Goal: Transaction & Acquisition: Purchase product/service

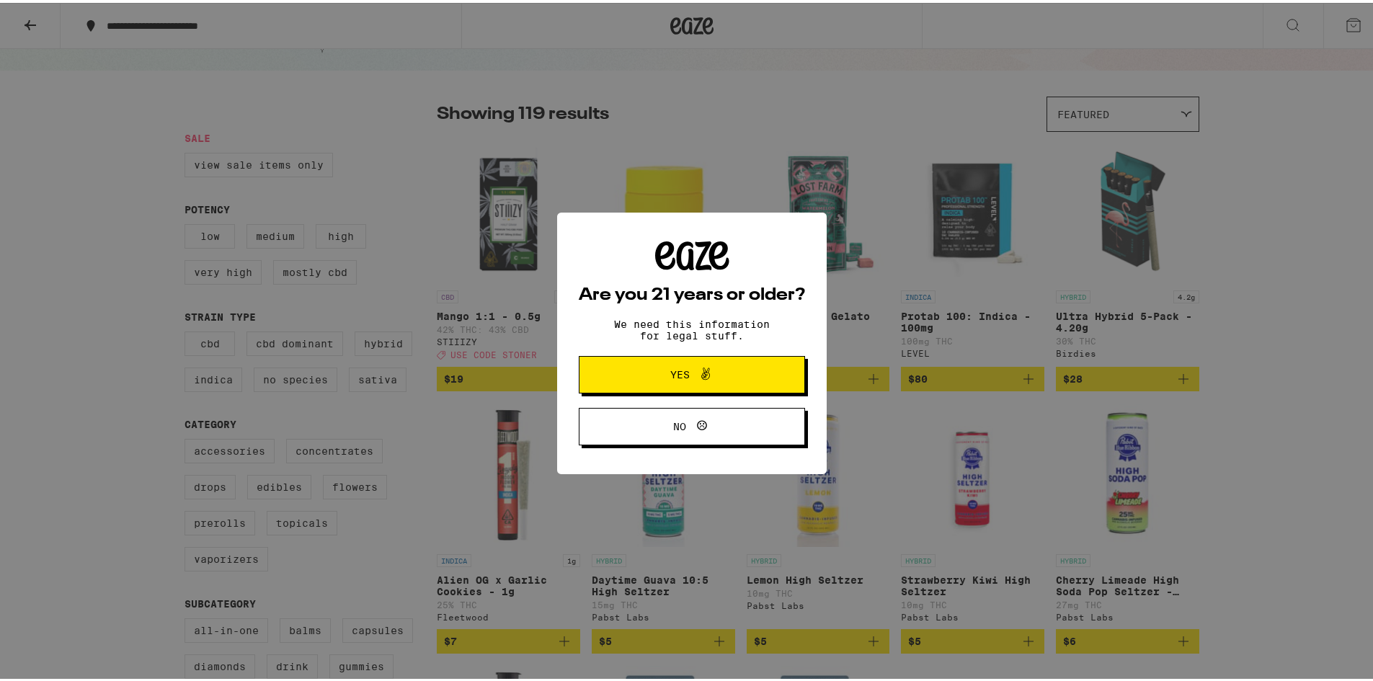
click at [730, 378] on span "Yes" at bounding box center [692, 372] width 110 height 19
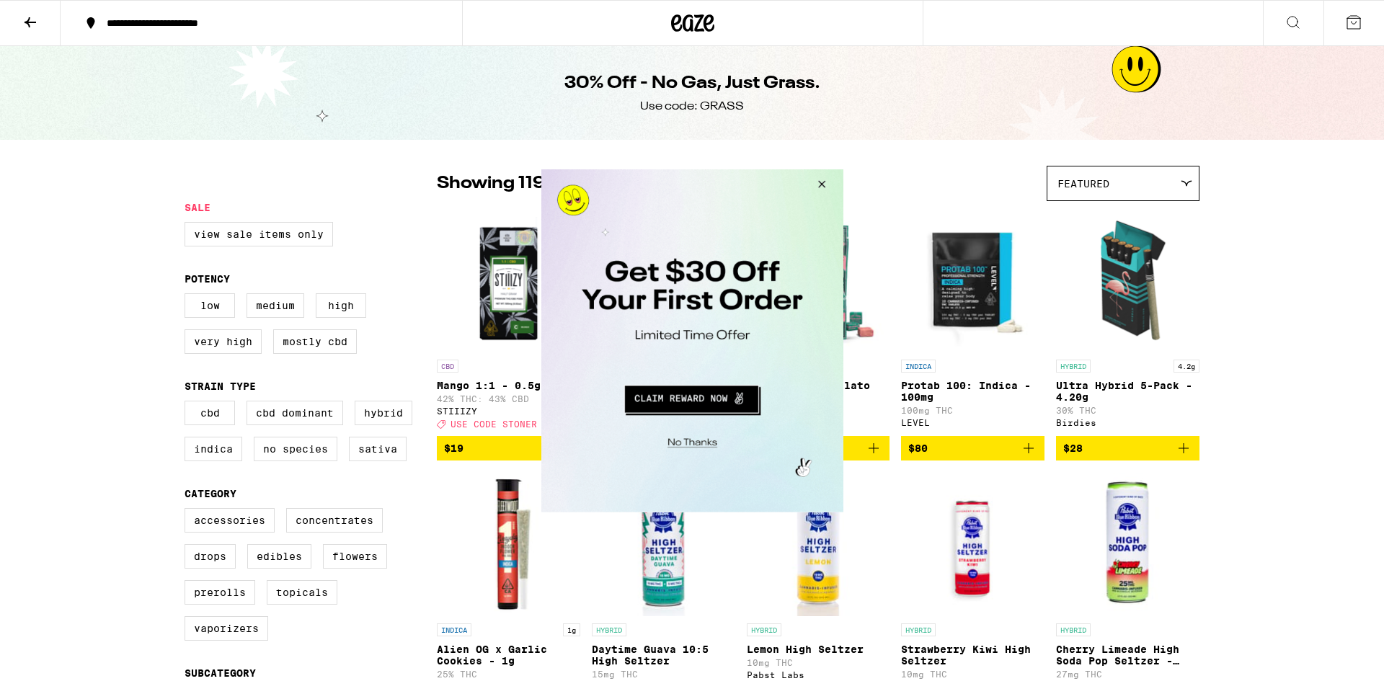
click at [829, 188] on button "Close Modal" at bounding box center [818, 186] width 39 height 35
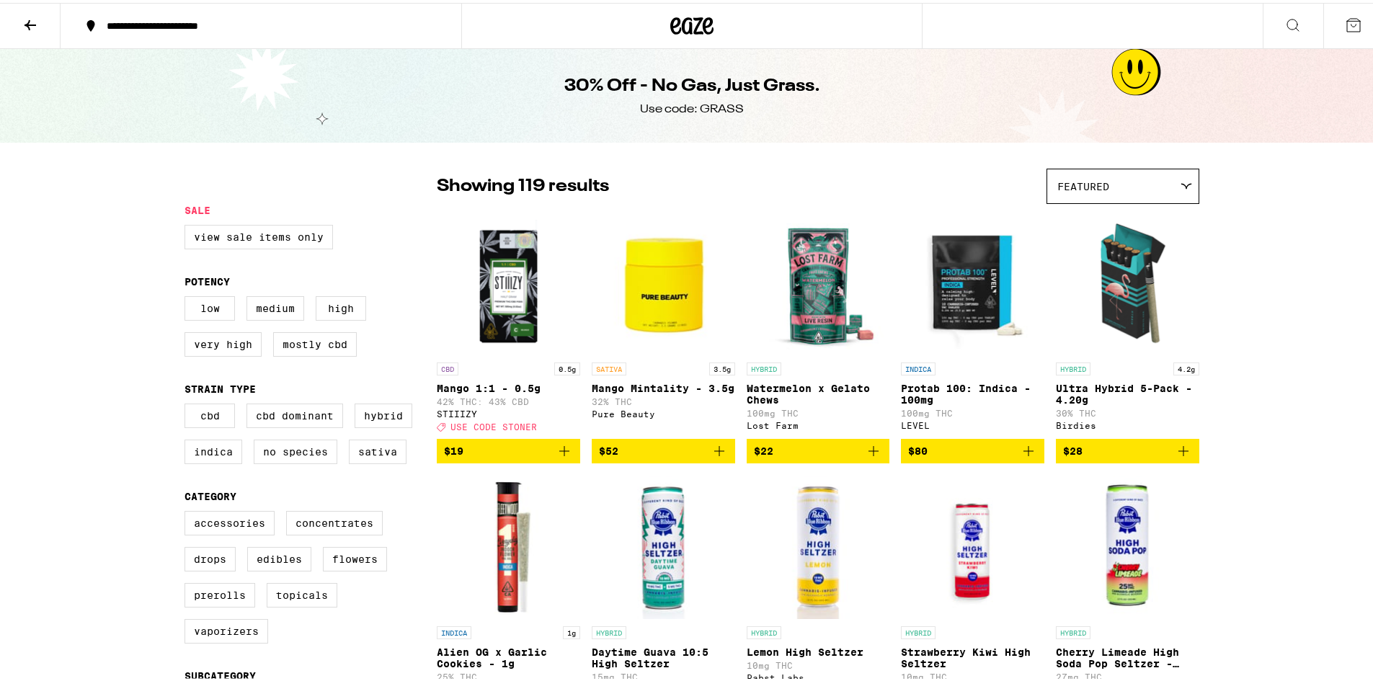
click at [1170, 190] on div "Featured" at bounding box center [1122, 183] width 151 height 34
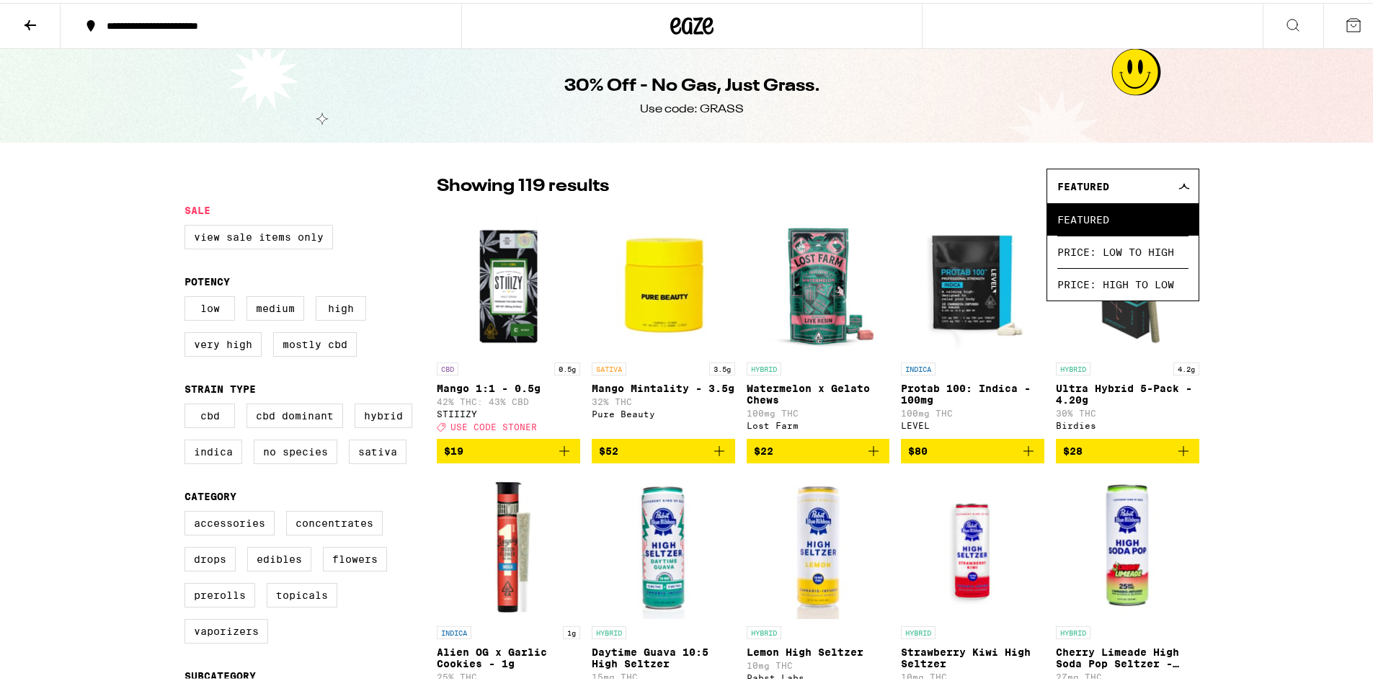
click at [874, 184] on div "Showing 119 results Featured Featured Price: Low to High Price: High to Low" at bounding box center [818, 183] width 763 height 35
click at [28, 31] on button at bounding box center [30, 23] width 61 height 45
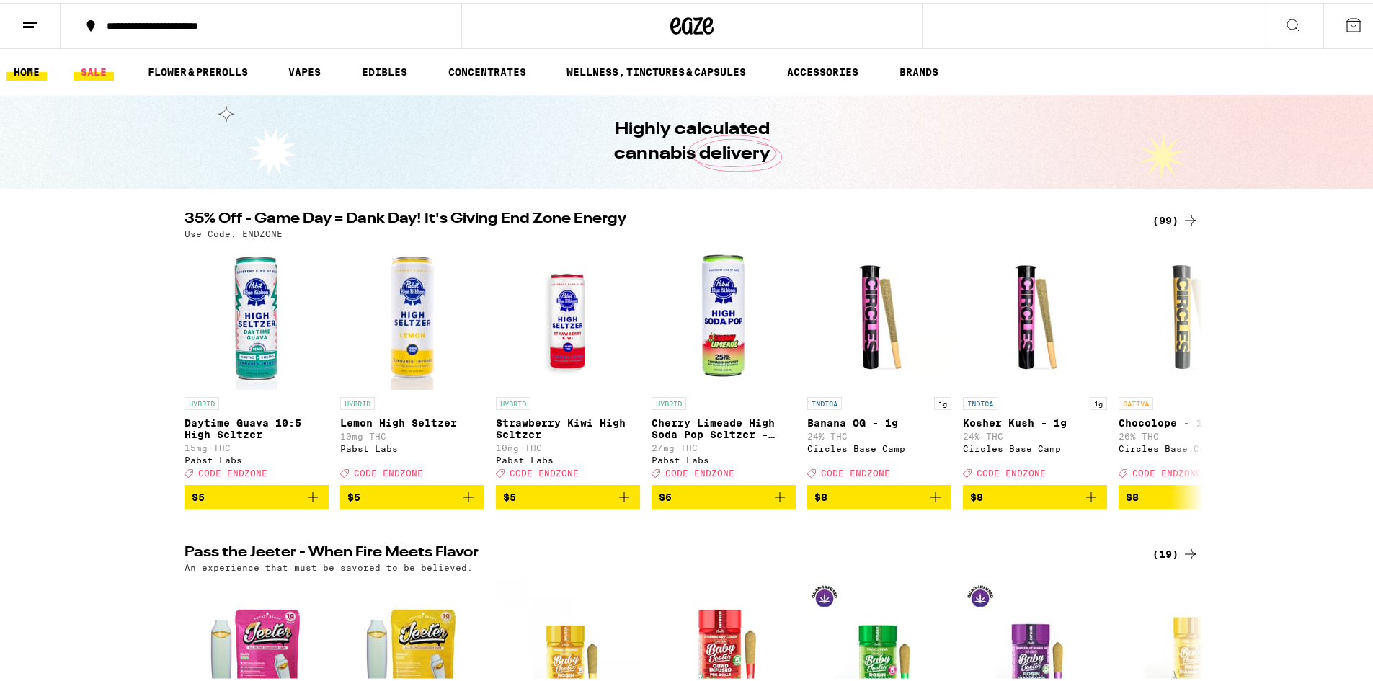
click at [92, 64] on link "SALE" at bounding box center [94, 69] width 40 height 17
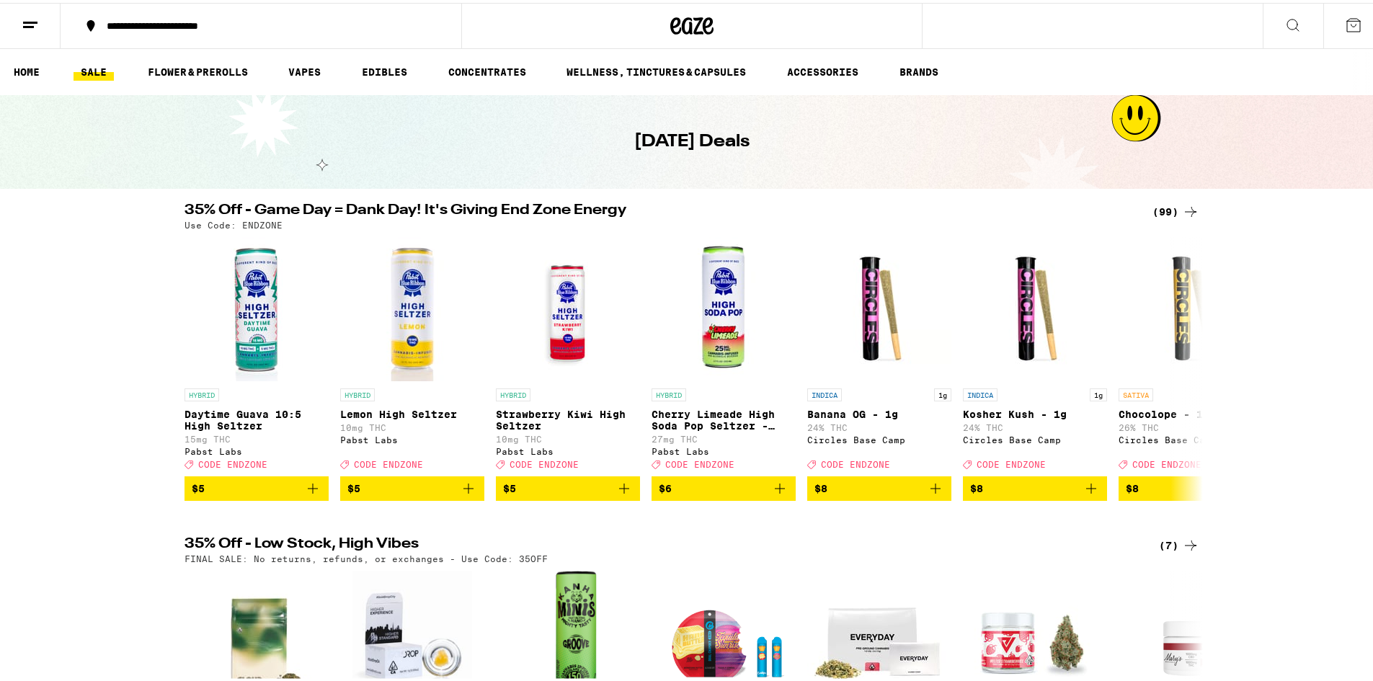
click at [1169, 204] on div "(99)" at bounding box center [1175, 208] width 47 height 17
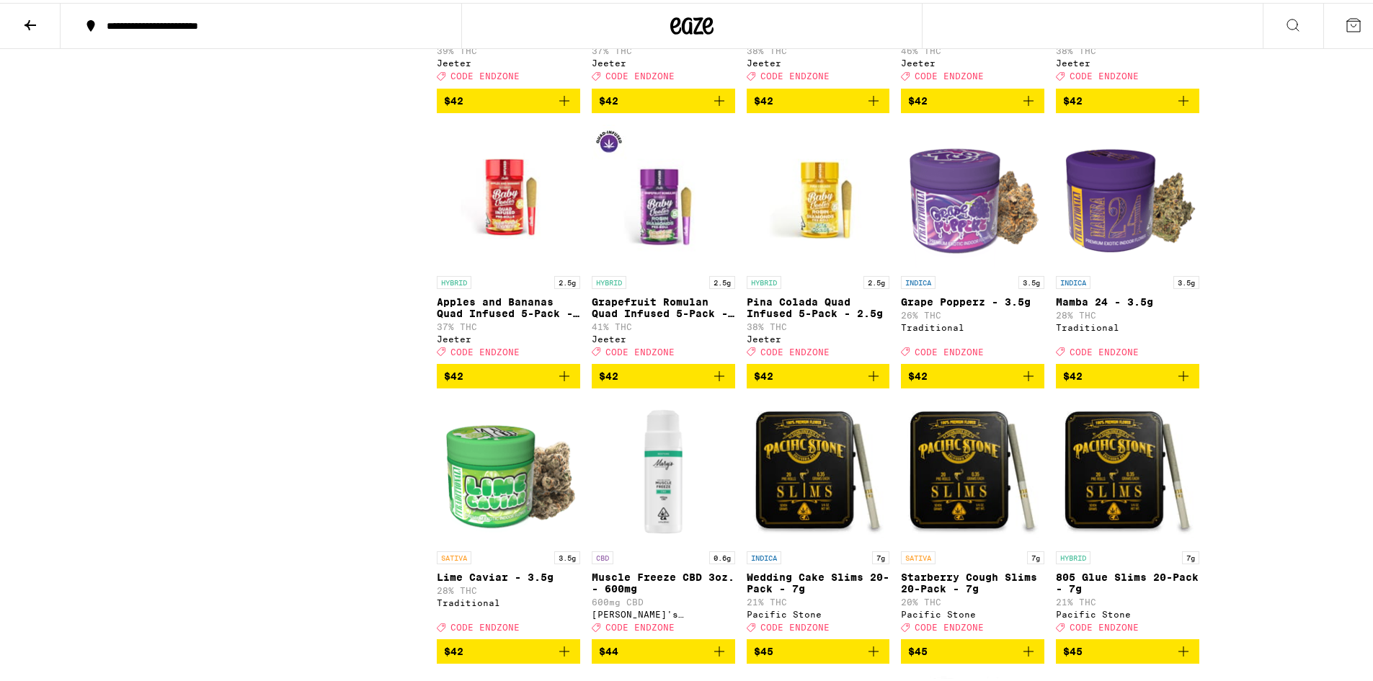
scroll to position [4757, 0]
